Goal: Information Seeking & Learning: Understand process/instructions

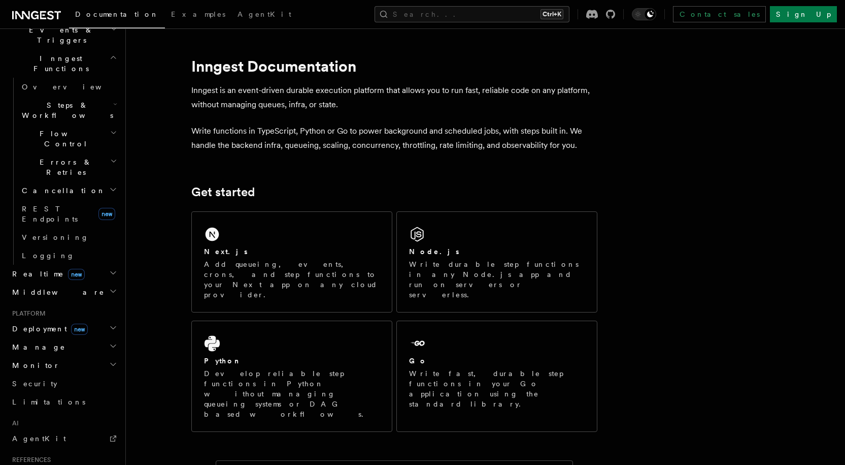
scroll to position [267, 0]
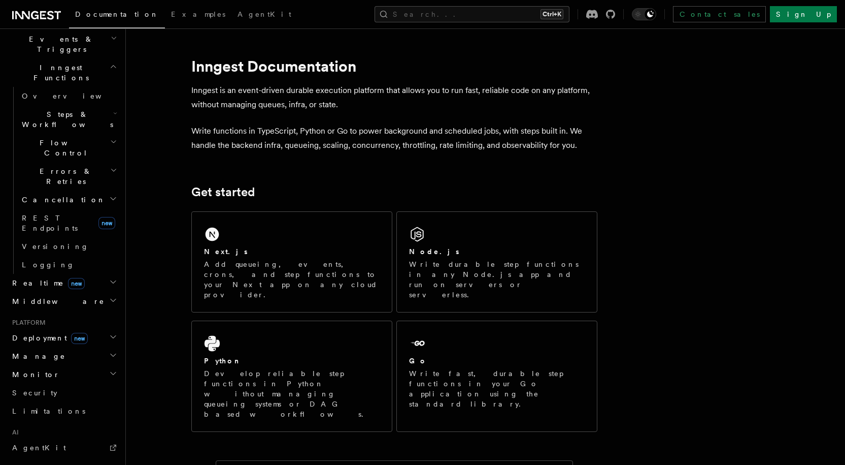
click at [92, 328] on h2 "Deployment new" at bounding box center [63, 337] width 111 height 18
click at [58, 347] on link "Overview" at bounding box center [69, 356] width 102 height 18
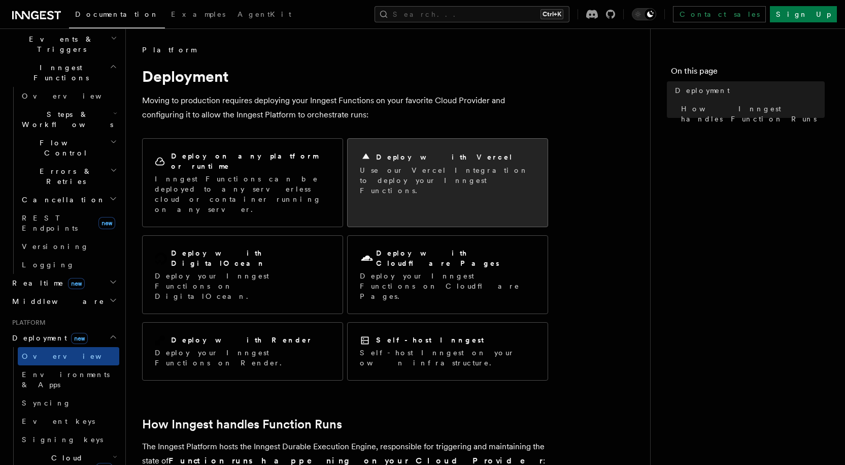
click at [486, 152] on div "Deploy with Vercel" at bounding box center [448, 157] width 176 height 12
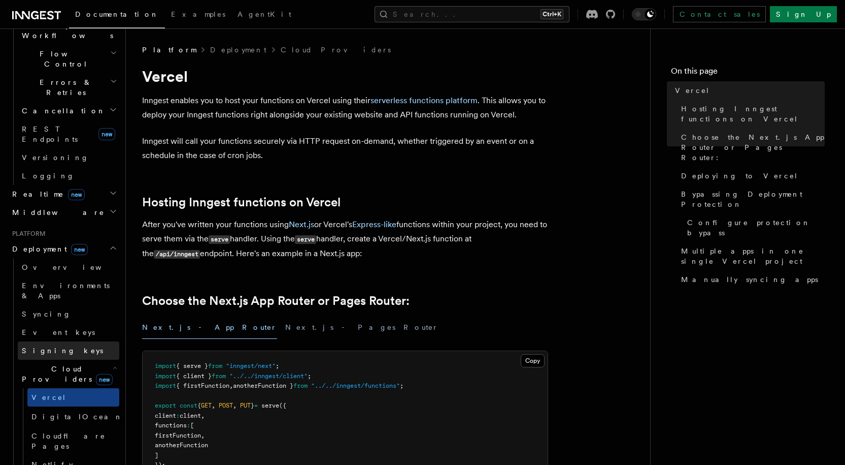
scroll to position [305, 0]
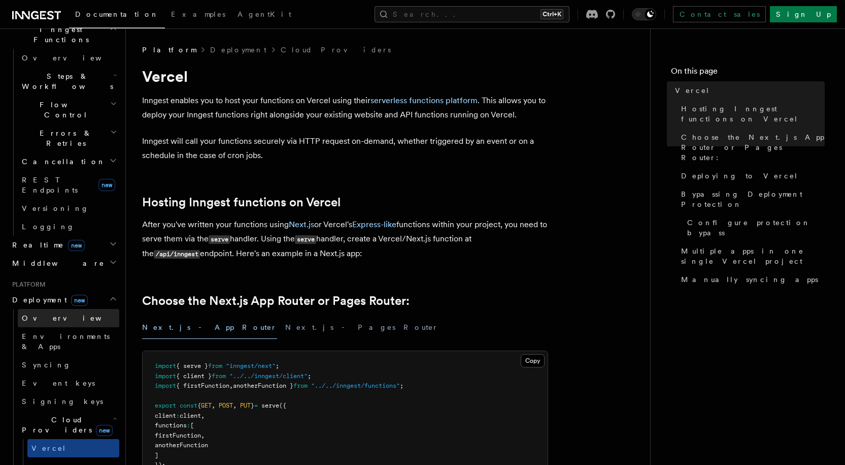
click at [52, 314] on span "Overview" at bounding box center [74, 318] width 105 height 8
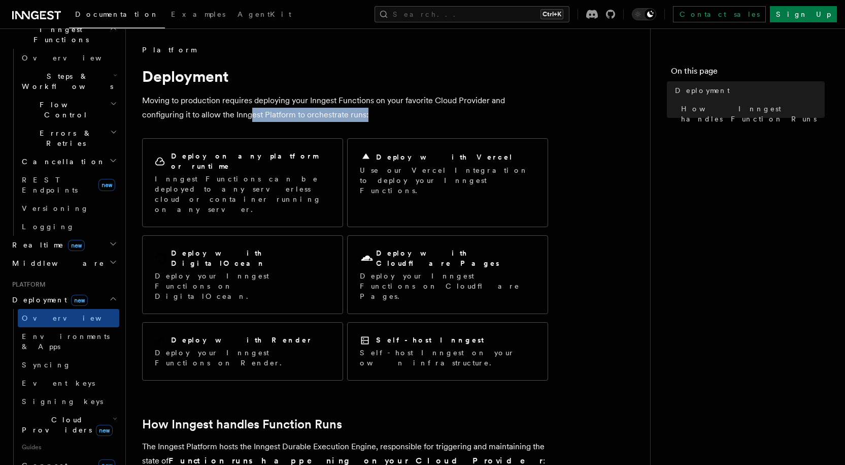
drag, startPoint x: 207, startPoint y: 114, endPoint x: 355, endPoint y: 111, distance: 148.3
click at [355, 111] on p "Moving to production requires deploying your Inngest Functions on your favorite…" at bounding box center [345, 107] width 406 height 28
click at [357, 113] on p "Moving to production requires deploying your Inngest Functions on your favorite…" at bounding box center [345, 107] width 406 height 28
click at [22, 10] on icon at bounding box center [36, 15] width 49 height 12
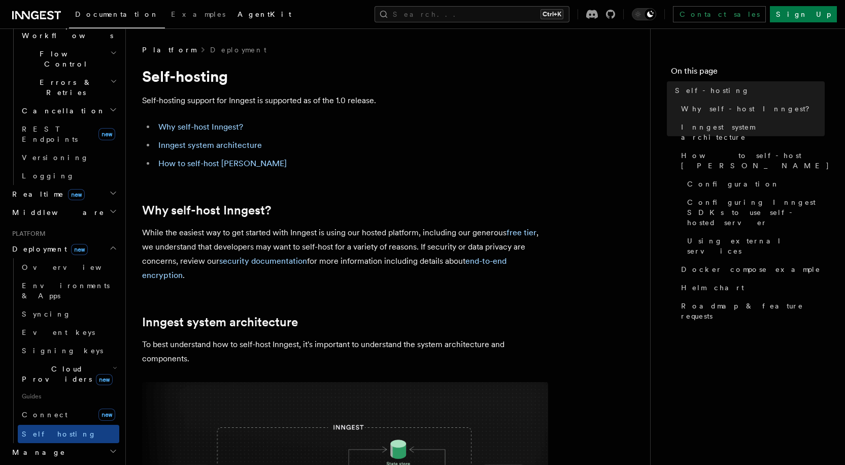
click at [232, 7] on link "AgentKit" at bounding box center [265, 15] width 66 height 24
